Goal: Information Seeking & Learning: Understand process/instructions

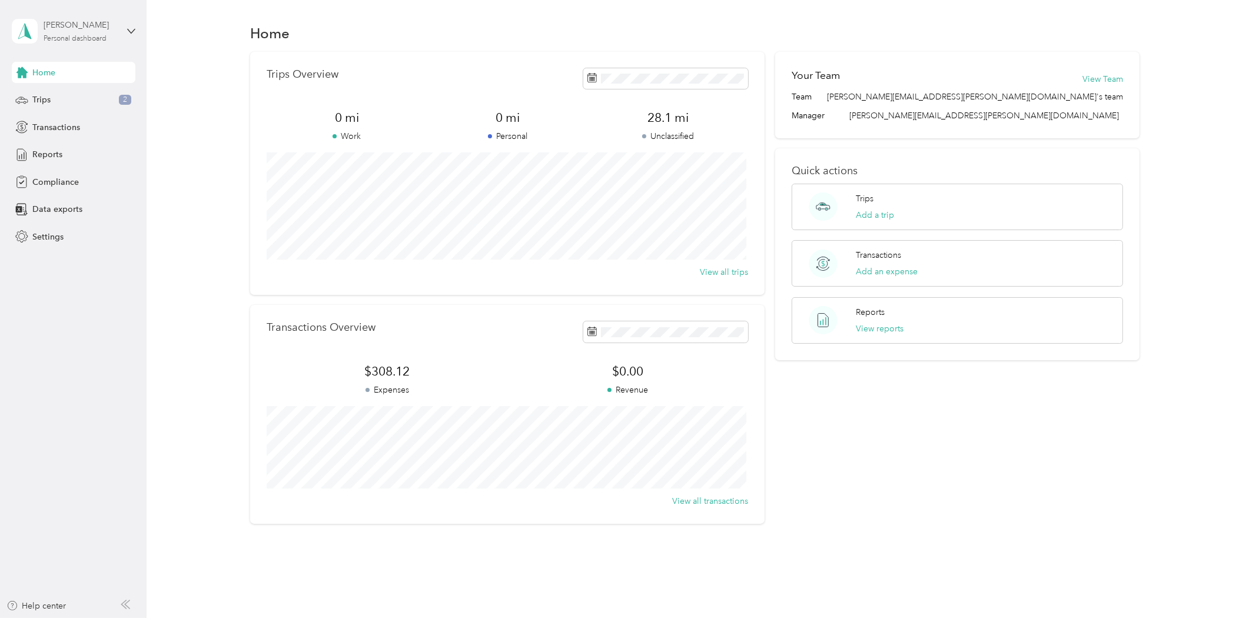
click at [64, 31] on div "[PERSON_NAME] Personal dashboard" at bounding box center [81, 31] width 74 height 24
click at [171, 31] on div "Home" at bounding box center [695, 33] width 1068 height 25
click at [48, 67] on span "Home" at bounding box center [43, 73] width 23 height 12
click at [58, 193] on div "Home Trips 2 Transactions Reports Compliance Data exports Settings" at bounding box center [74, 154] width 124 height 185
click at [58, 184] on span "Compliance" at bounding box center [55, 182] width 47 height 12
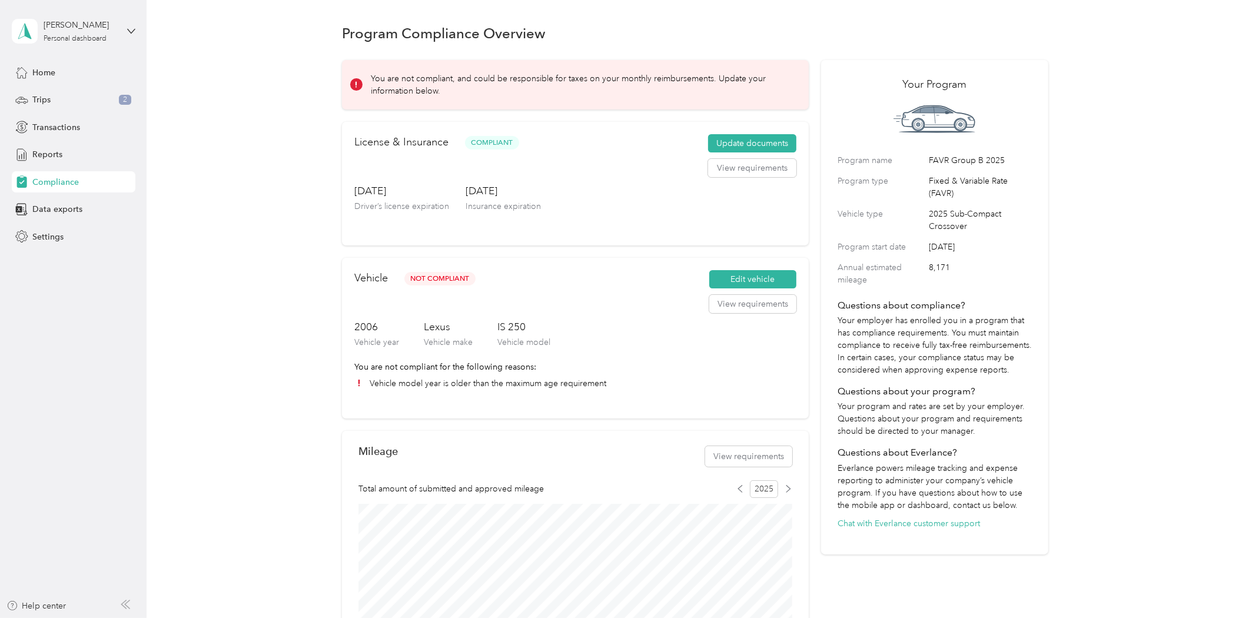
click at [539, 385] on li "Vehicle model year is older than the maximum age requirement" at bounding box center [575, 383] width 442 height 12
click at [777, 299] on button "View requirements" at bounding box center [752, 304] width 87 height 19
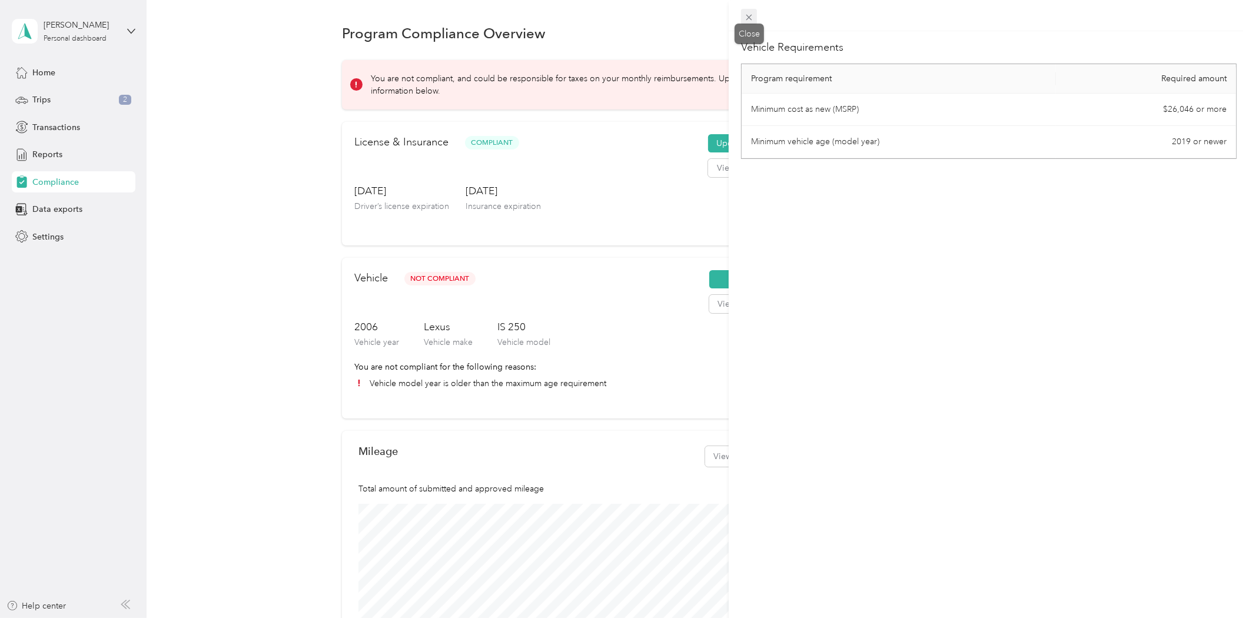
click at [749, 16] on icon at bounding box center [750, 18] width 6 height 6
